Goal: Information Seeking & Learning: Learn about a topic

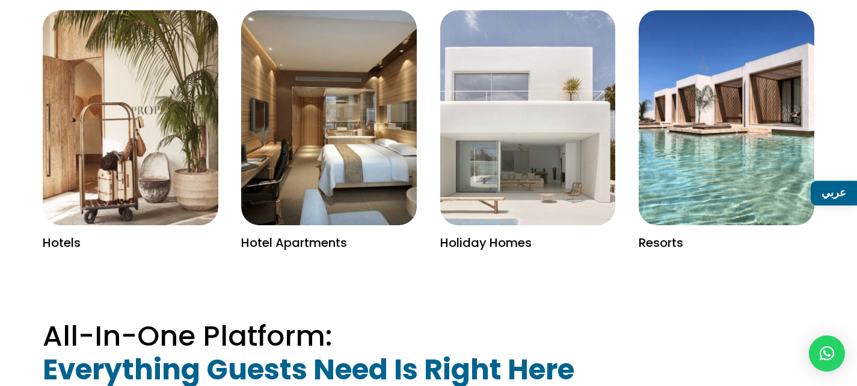
scroll to position [1745, 0]
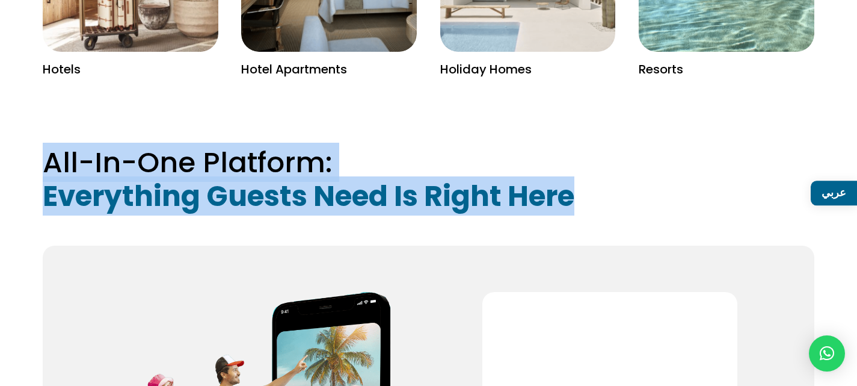
drag, startPoint x: 590, startPoint y: 174, endPoint x: 14, endPoint y: 151, distance: 576.2
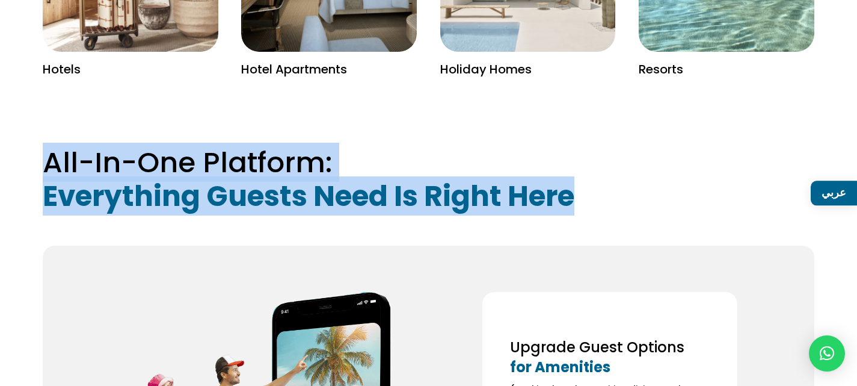
click at [312, 158] on span "All-In-One Platform:" at bounding box center [187, 162] width 289 height 39
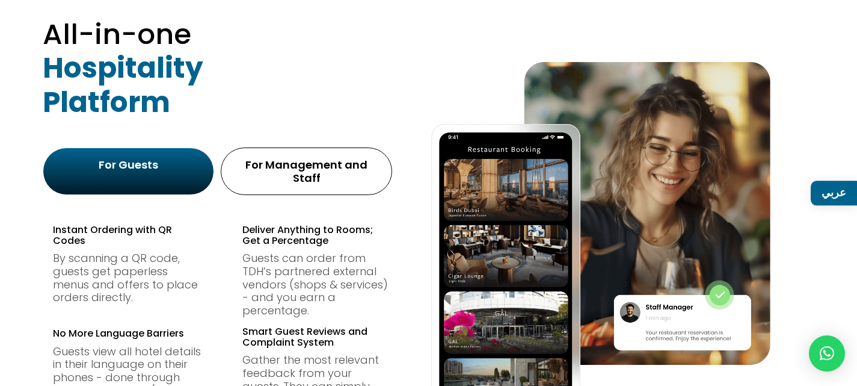
scroll to position [662, 0]
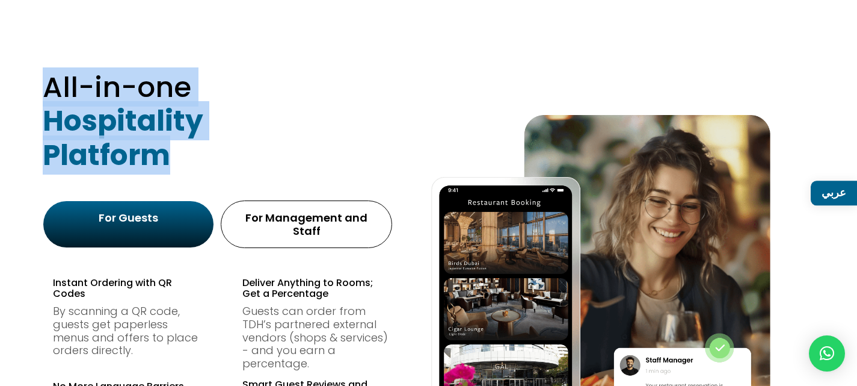
drag, startPoint x: 187, startPoint y: 151, endPoint x: 41, endPoint y: 91, distance: 158.1
click at [41, 91] on div "All-in-one Hospitality Platform For Guests For Management and Staff Instant Ord…" at bounding box center [428, 318] width 857 height 572
click at [168, 88] on span "All-in-one" at bounding box center [117, 86] width 149 height 39
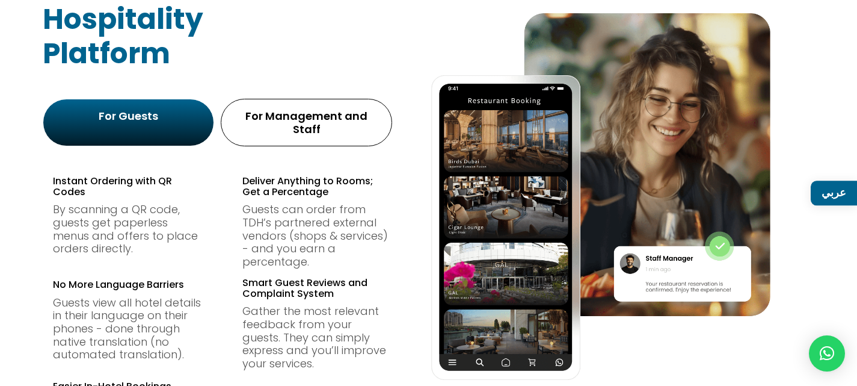
scroll to position [782, 0]
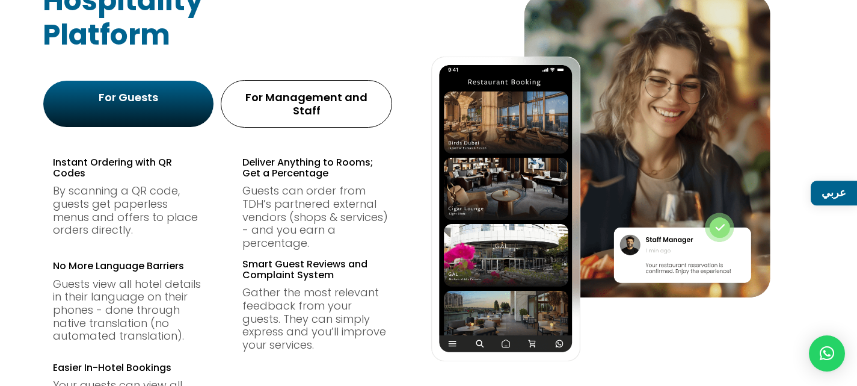
click at [283, 109] on div "For Management and Staff" at bounding box center [306, 104] width 171 height 48
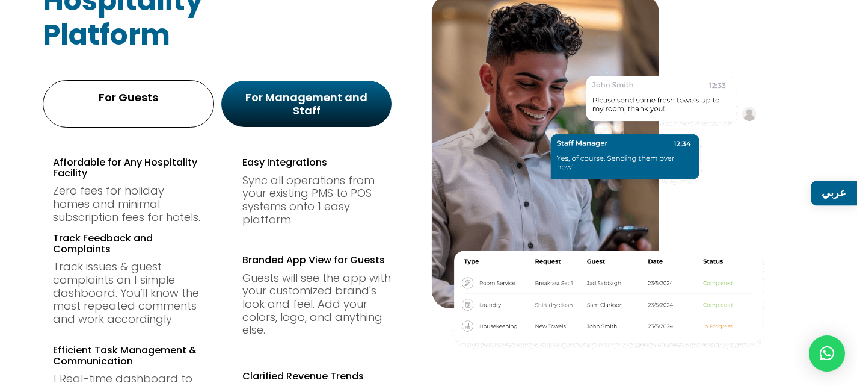
click at [157, 106] on div "For Guests" at bounding box center [128, 104] width 155 height 32
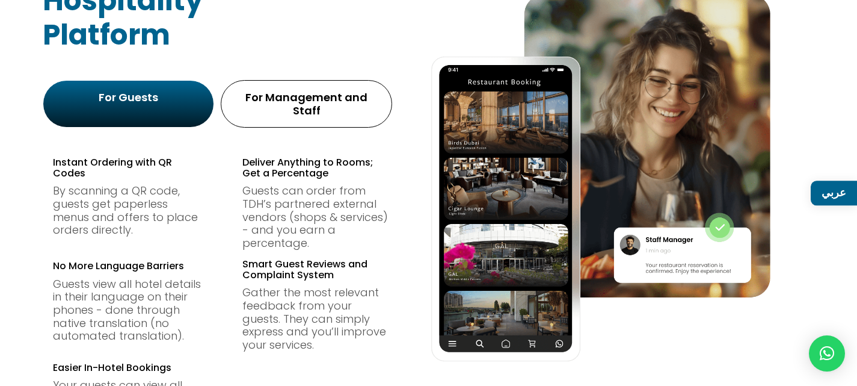
click at [262, 94] on div "For Management and Staff" at bounding box center [306, 104] width 149 height 26
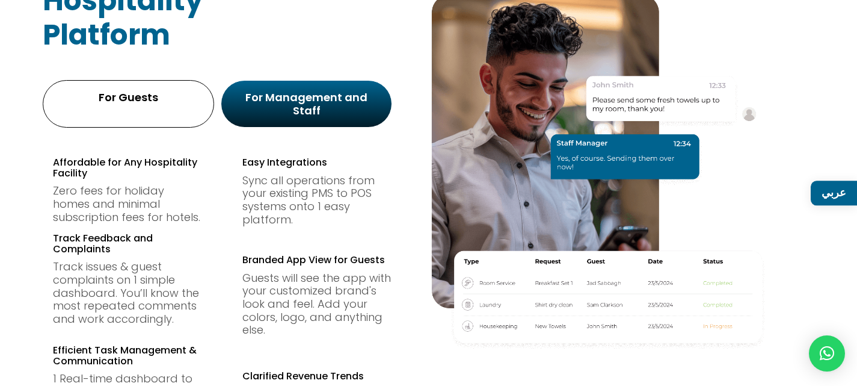
click at [132, 94] on div "For Guests" at bounding box center [128, 97] width 149 height 13
